Goal: Information Seeking & Learning: Learn about a topic

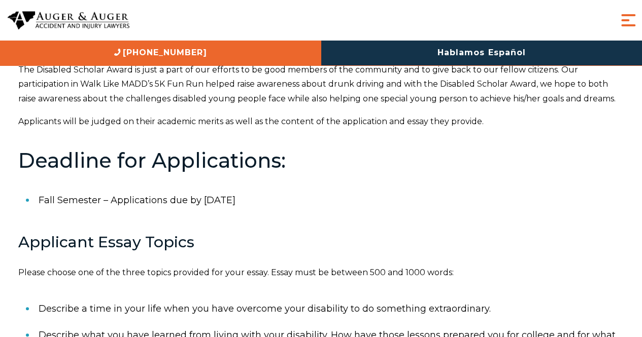
scroll to position [254, 0]
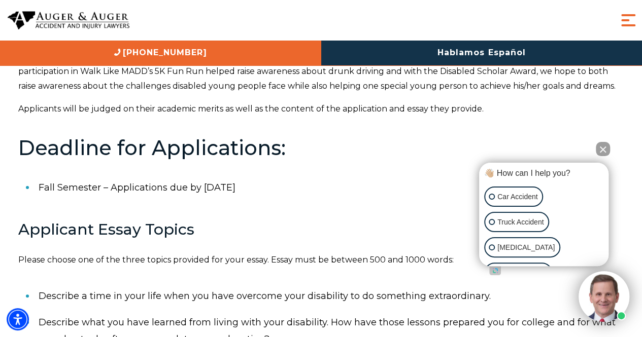
click at [246, 218] on div "Thank you to all of the entrants of our 2025 Auger & Auger Disabled Scholar Awa…" at bounding box center [321, 227] width 606 height 681
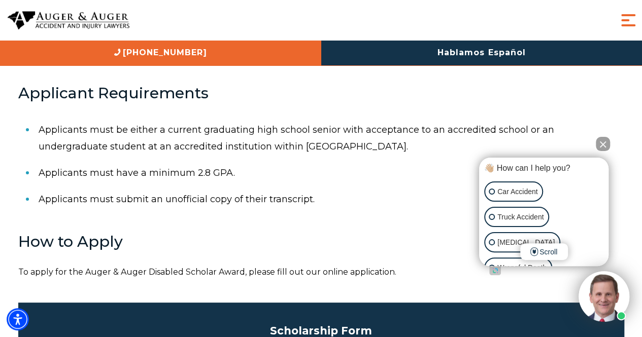
scroll to position [558, 0]
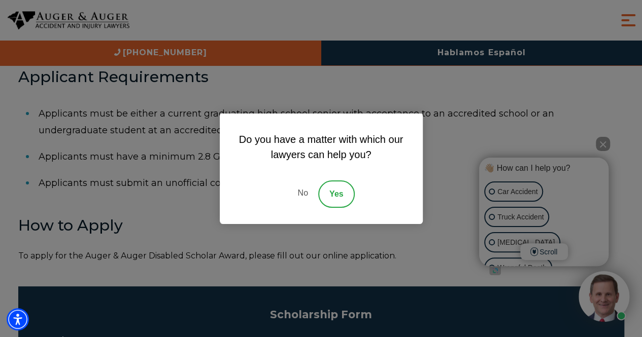
click at [298, 194] on link "No" at bounding box center [302, 194] width 30 height 27
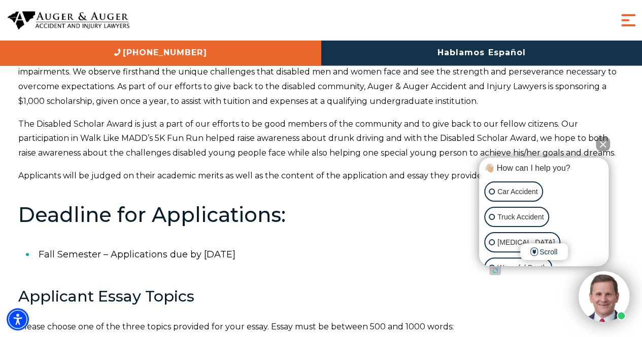
scroll to position [203, 0]
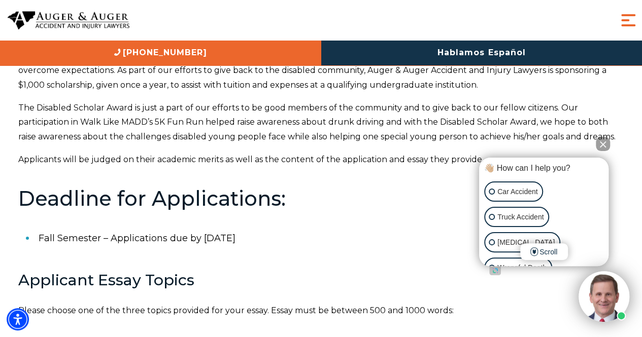
drag, startPoint x: 244, startPoint y: 236, endPoint x: 40, endPoint y: 239, distance: 204.4
click at [40, 239] on li "Fall Semester – Applications due by [DATE]" at bounding box center [331, 238] width 585 height 26
copy li "Fall Semester – Applications due by [DATE]"
